Goal: Task Accomplishment & Management: Complete application form

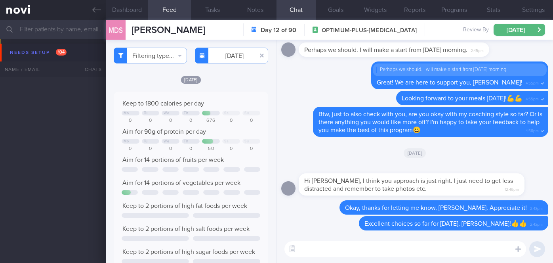
select select "9"
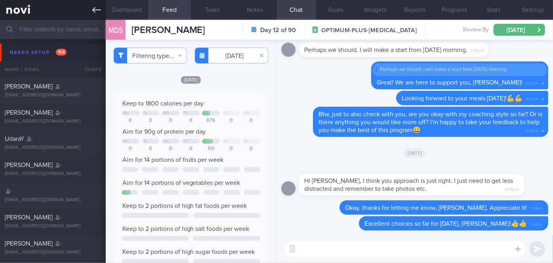
click at [93, 15] on link at bounding box center [53, 10] width 106 height 20
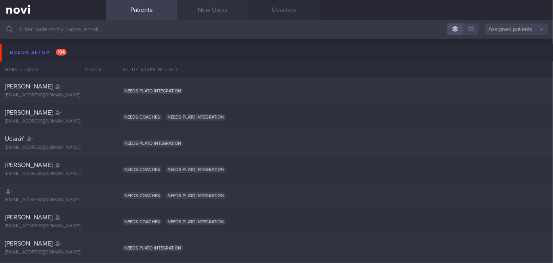
click at [223, 13] on link "New Users" at bounding box center [212, 10] width 71 height 20
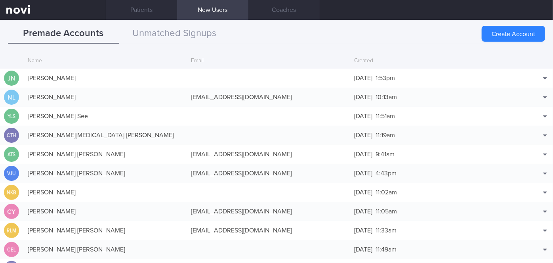
click at [523, 31] on button "Create Account" at bounding box center [513, 34] width 63 height 16
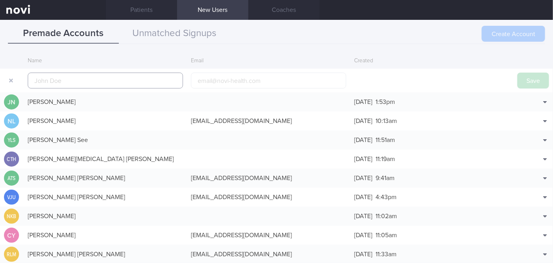
scroll to position [19, 0]
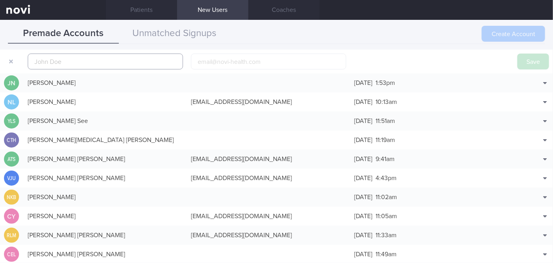
paste input "[PERSON_NAME] [PERSON_NAME]"
type input "[PERSON_NAME] [PERSON_NAME]"
click at [210, 66] on input "email" at bounding box center [268, 61] width 155 height 16
paste input "[EMAIL_ADDRESS][DOMAIN_NAME]"
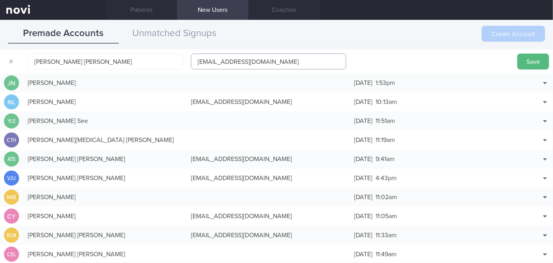
click at [237, 59] on input "[EMAIL_ADDRESS][DOMAIN_NAME]" at bounding box center [268, 61] width 155 height 16
type input "[EMAIL_ADDRESS][DOMAIN_NAME]"
click at [522, 65] on button "Save" at bounding box center [533, 61] width 32 height 16
